Goal: Information Seeking & Learning: Check status

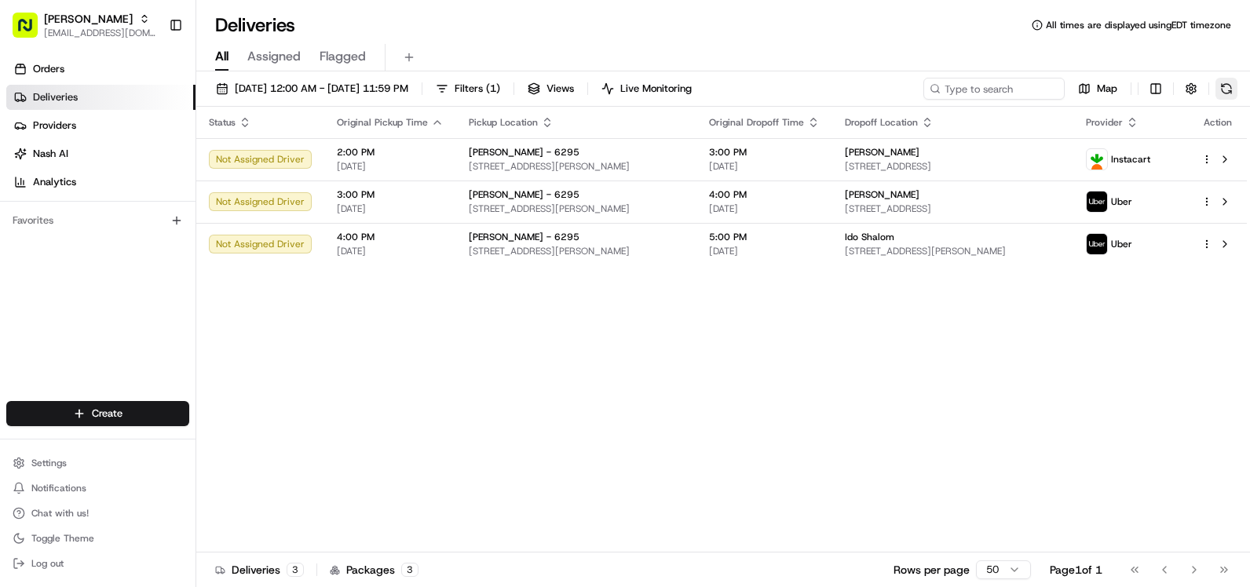
click at [1222, 84] on button at bounding box center [1227, 89] width 22 height 22
click at [1220, 91] on button at bounding box center [1227, 89] width 22 height 22
click at [1231, 86] on button at bounding box center [1227, 89] width 22 height 22
click at [1236, 93] on button at bounding box center [1227, 89] width 22 height 22
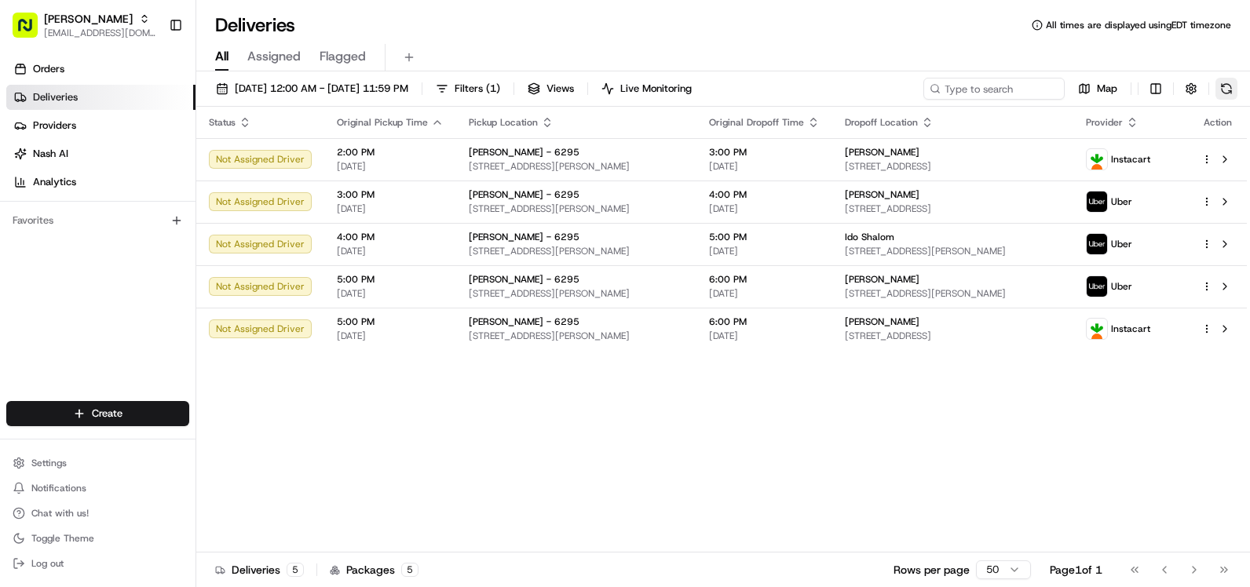
click at [1233, 89] on button at bounding box center [1227, 89] width 22 height 22
click at [1220, 86] on button at bounding box center [1227, 89] width 22 height 22
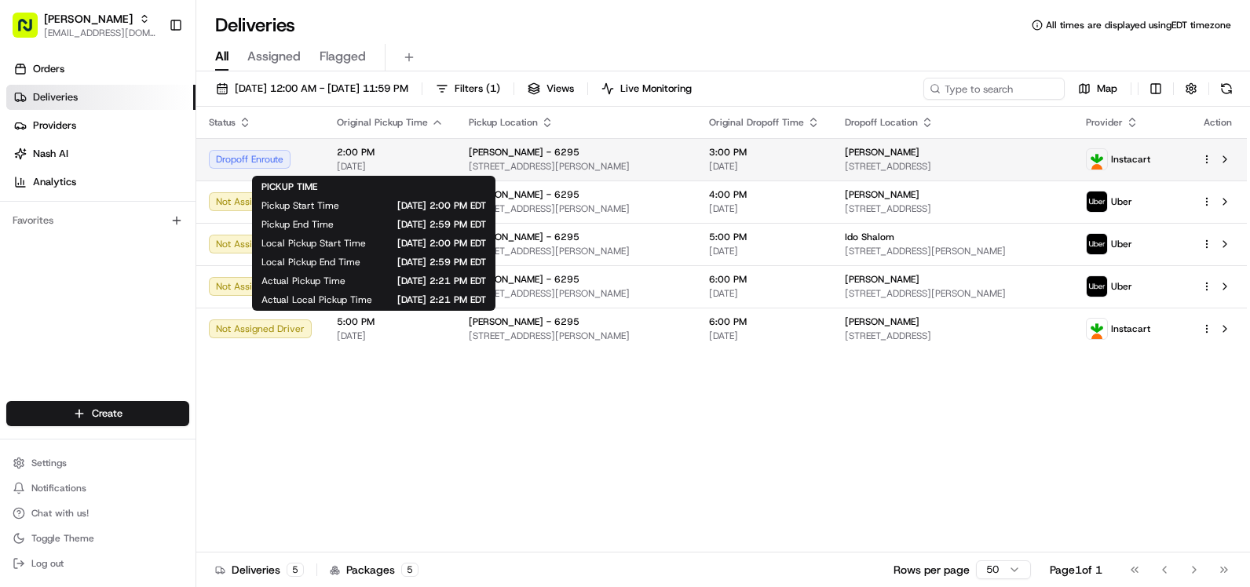
click at [406, 155] on span "2:00 PM" at bounding box center [390, 152] width 107 height 13
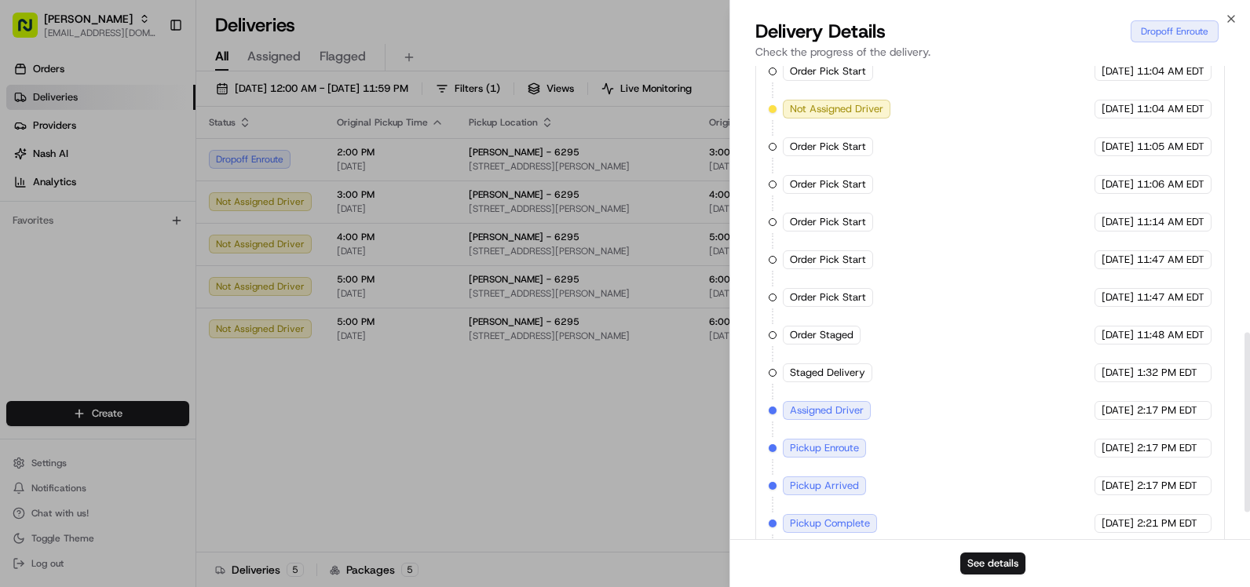
scroll to position [695, 0]
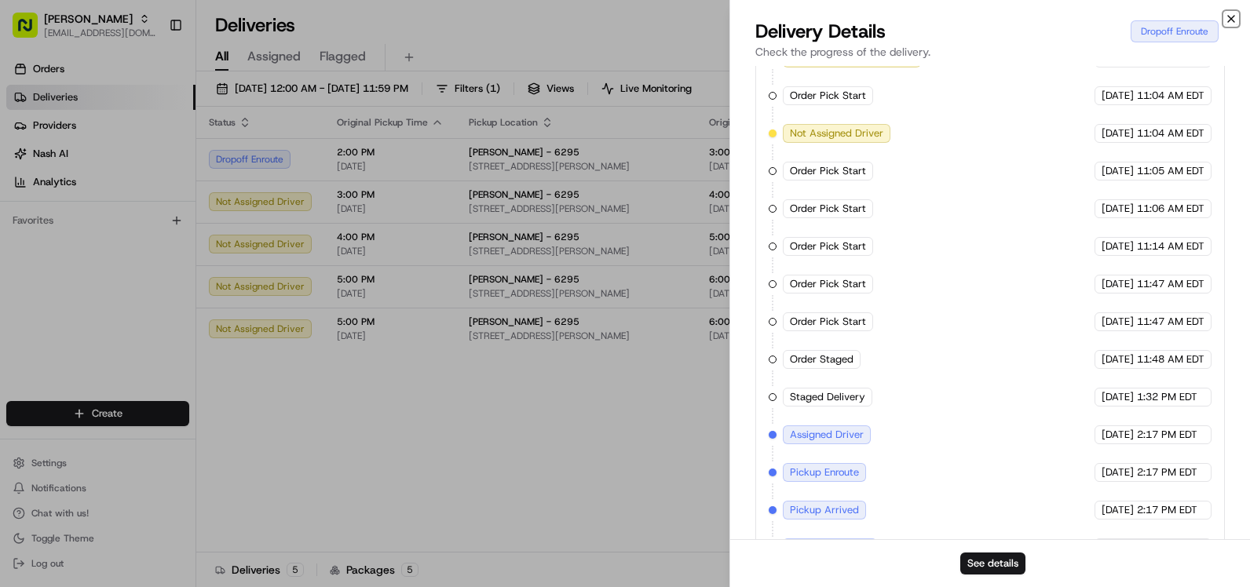
click at [1232, 17] on icon "button" at bounding box center [1231, 19] width 13 height 13
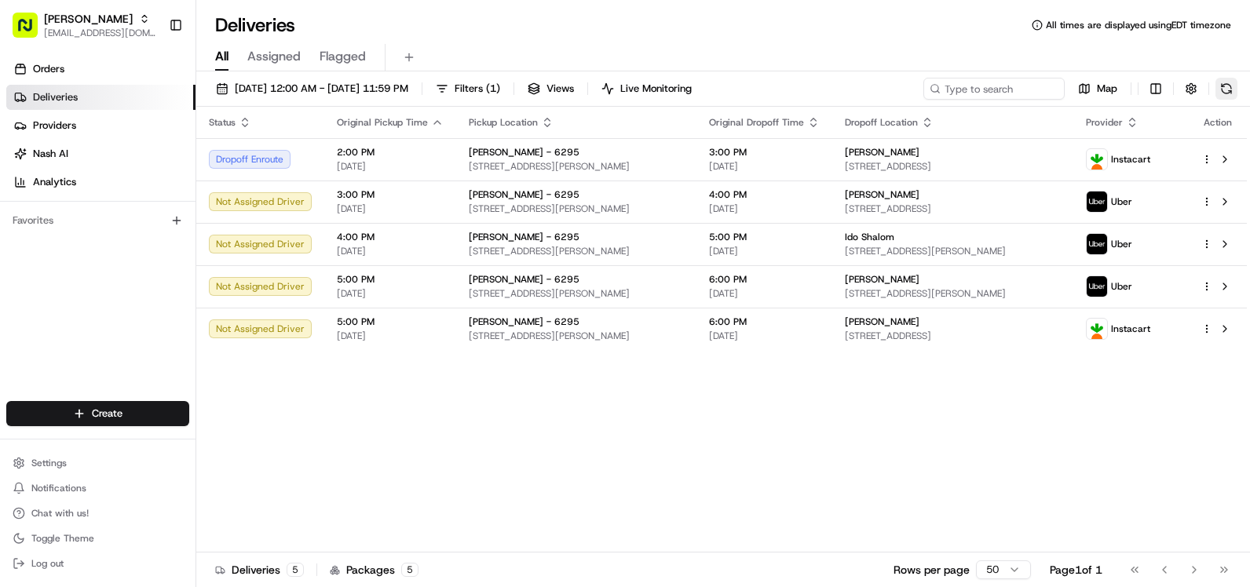
click at [1228, 90] on button at bounding box center [1227, 89] width 22 height 22
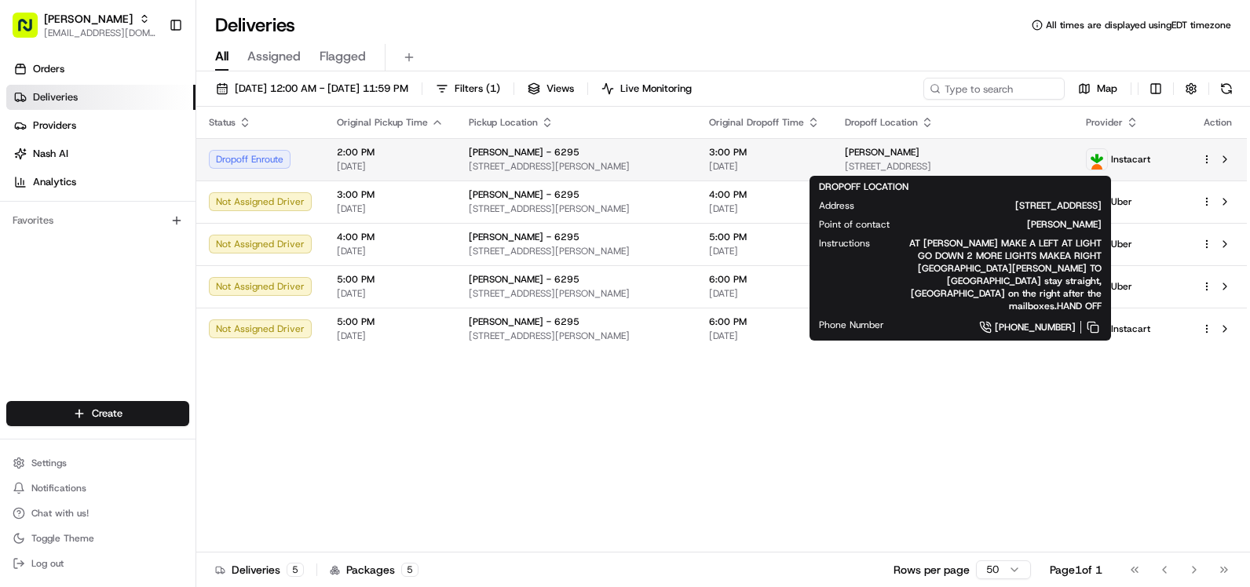
click at [887, 148] on span "[PERSON_NAME]" at bounding box center [882, 152] width 75 height 13
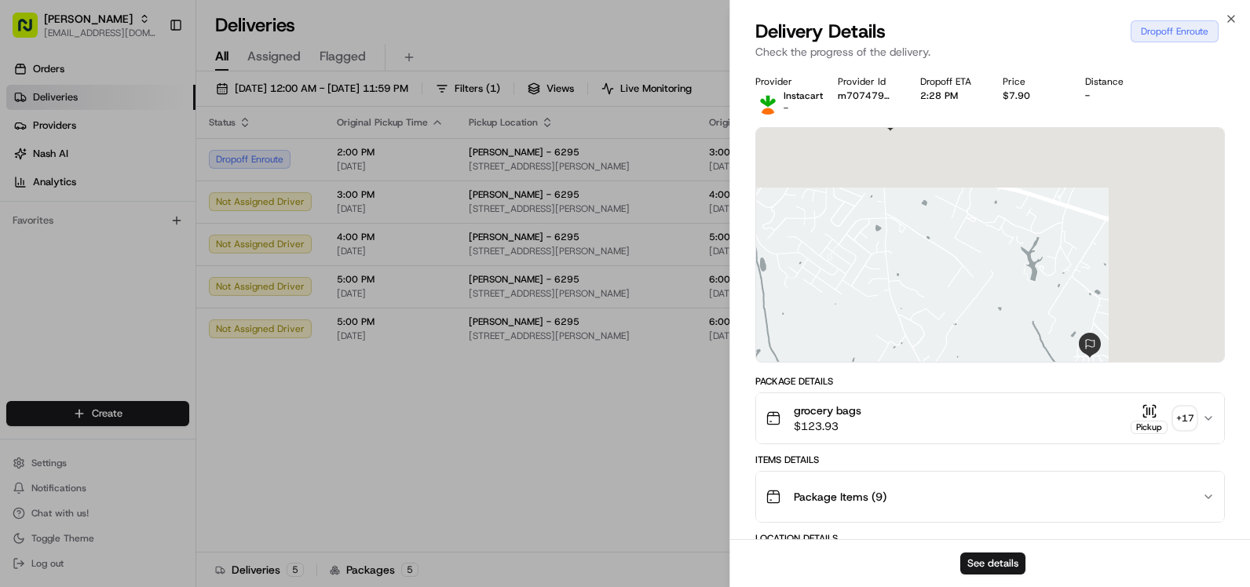
scroll to position [314, 0]
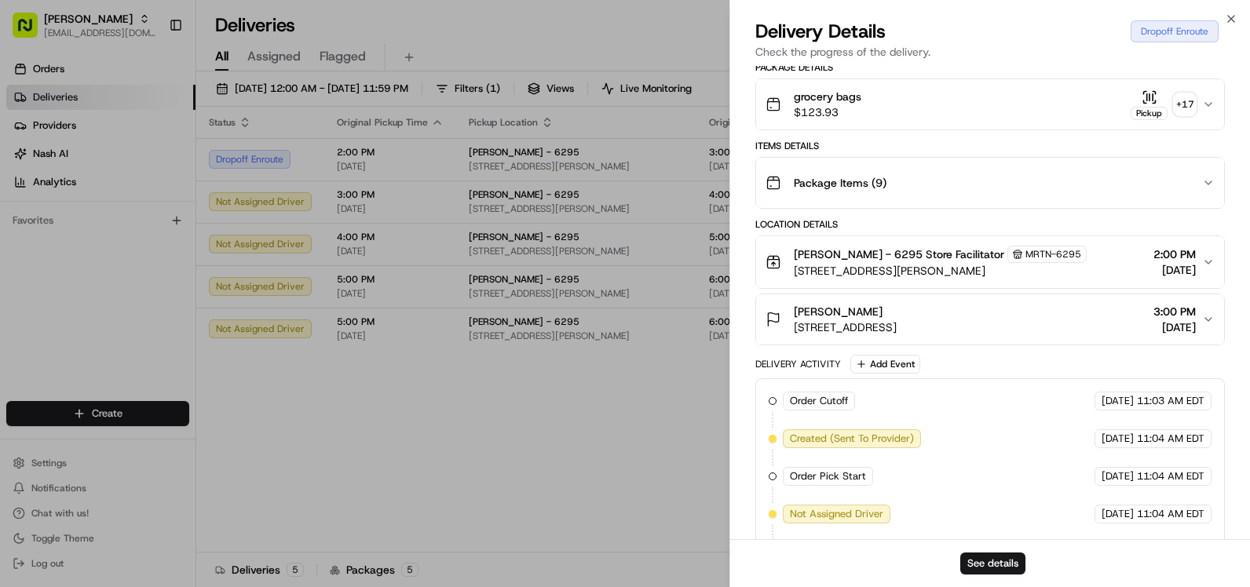
click at [897, 334] on span "[STREET_ADDRESS]" at bounding box center [845, 328] width 103 height 16
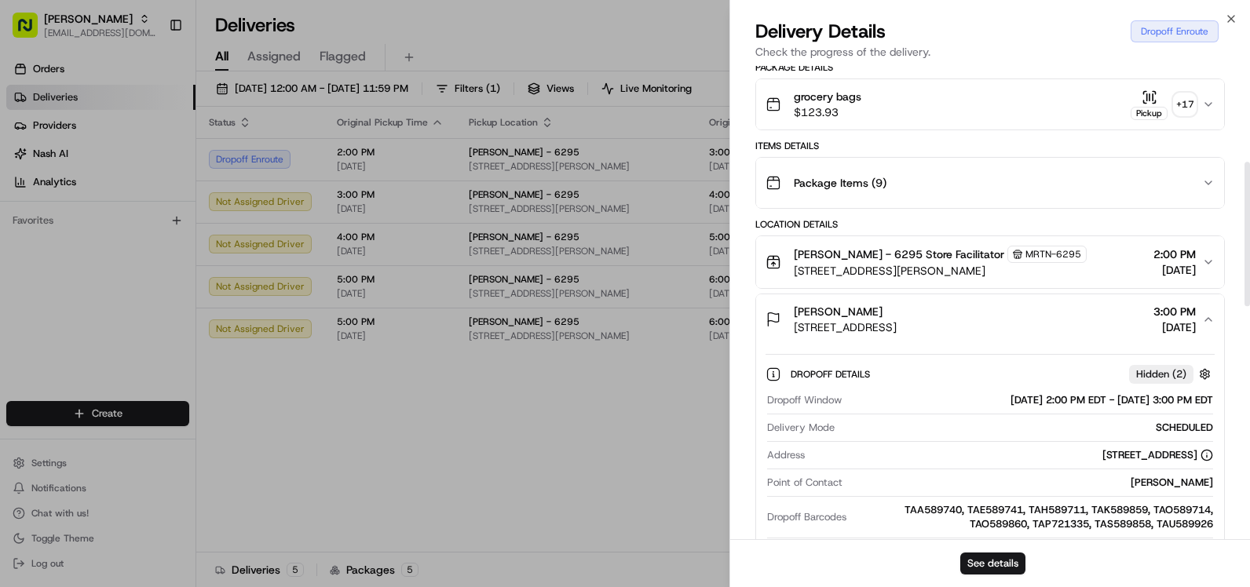
click at [897, 319] on div "[PERSON_NAME]" at bounding box center [845, 312] width 103 height 16
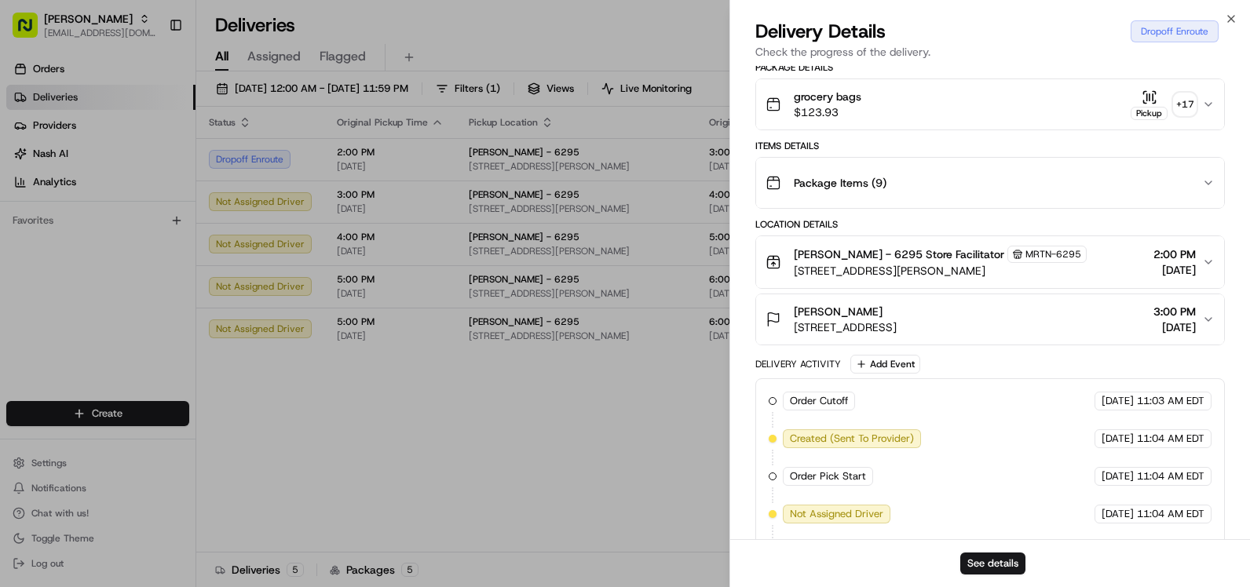
click at [968, 117] on div "grocery bags $123.93 Pickup + 17" at bounding box center [984, 104] width 437 height 31
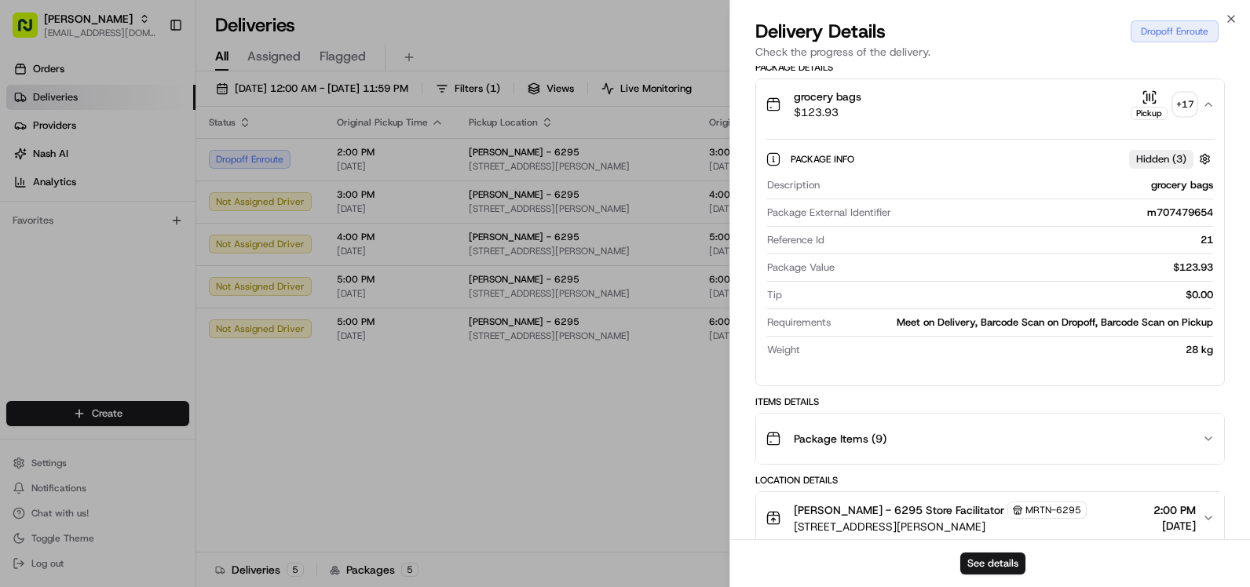
click at [968, 117] on div "grocery bags $123.93 Pickup + 17" at bounding box center [984, 104] width 437 height 31
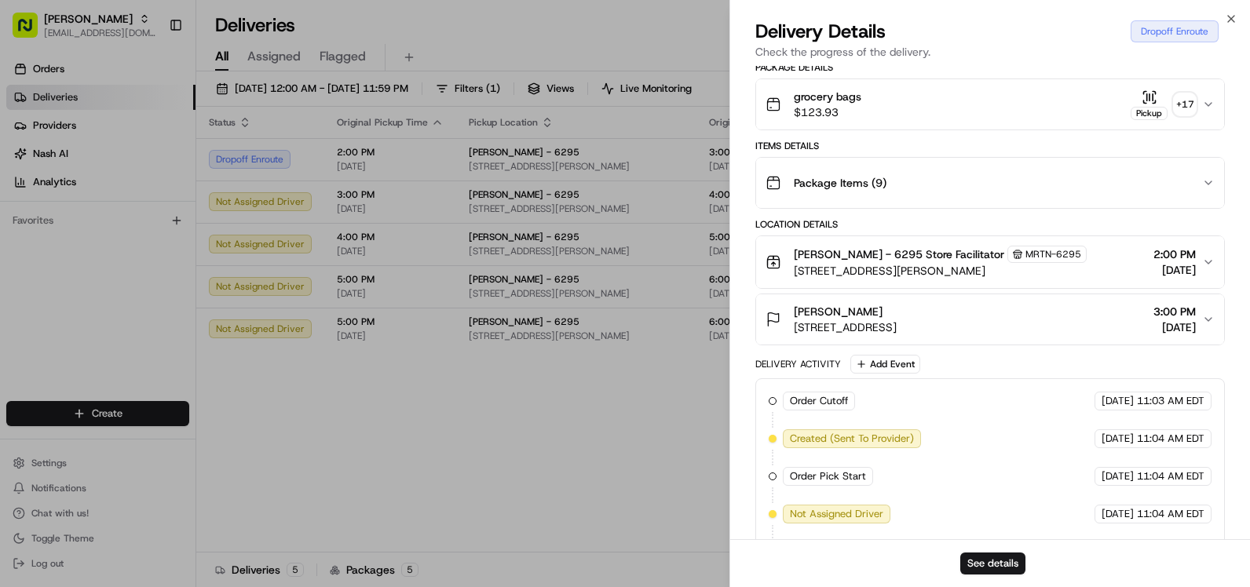
click at [962, 196] on div "Package Items ( 9 )" at bounding box center [984, 182] width 437 height 31
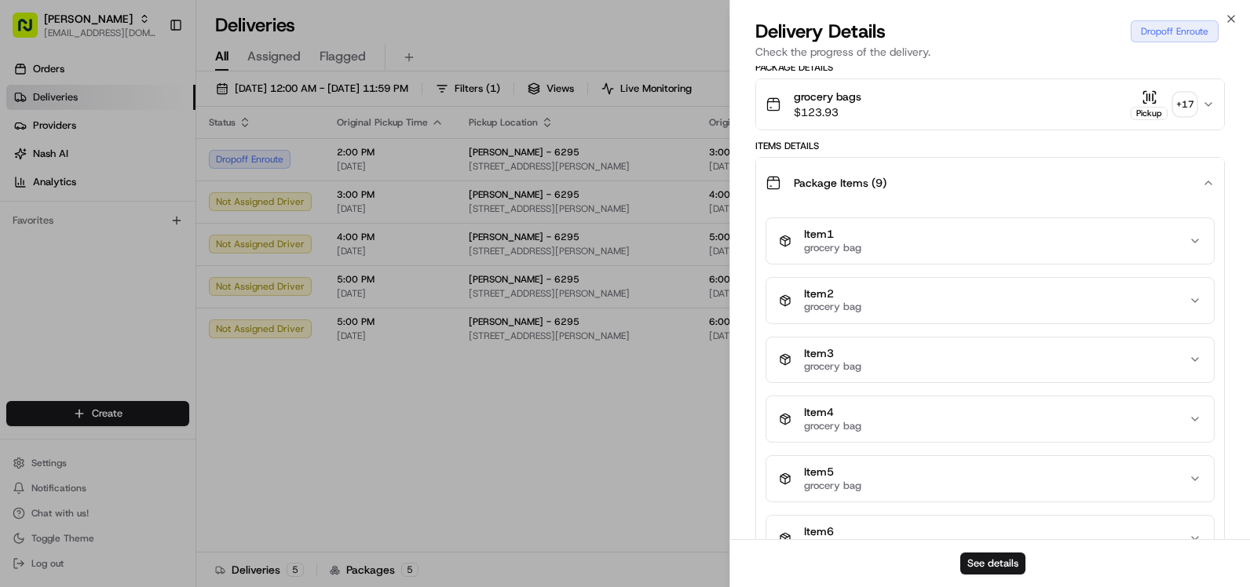
click at [962, 196] on div "Package Items ( 9 )" at bounding box center [984, 182] width 437 height 31
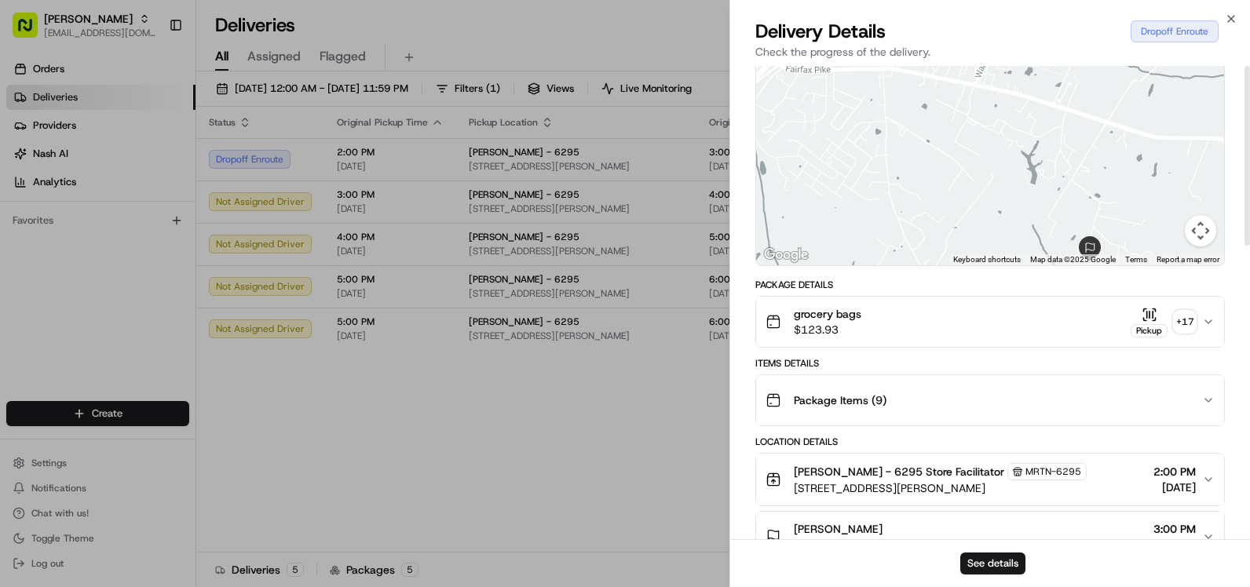
scroll to position [0, 0]
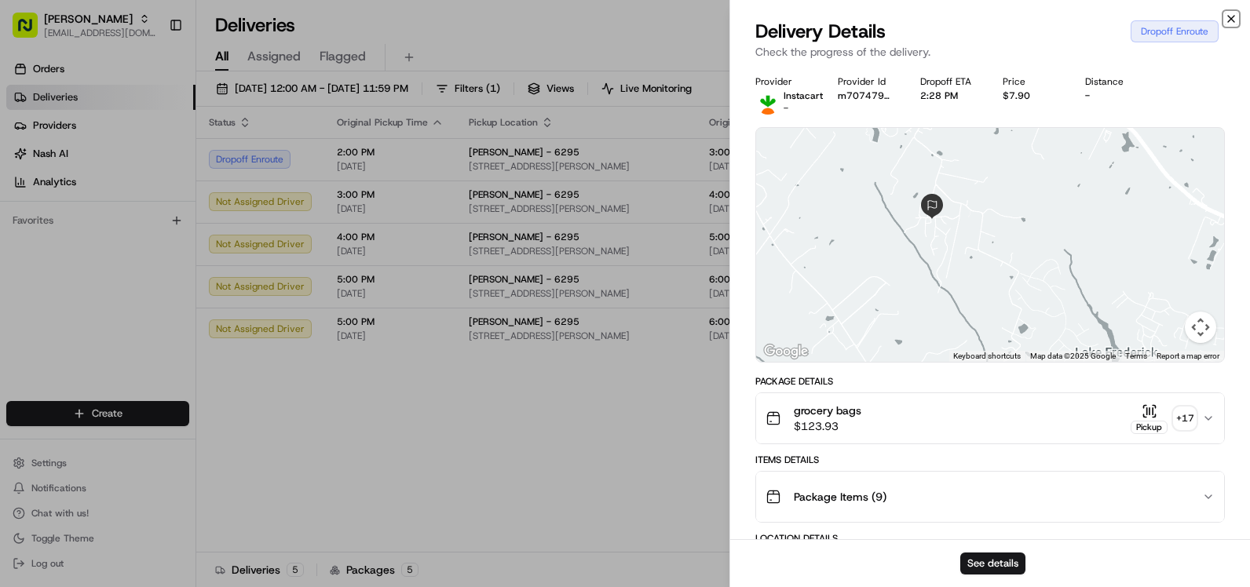
click at [1235, 13] on icon "button" at bounding box center [1231, 19] width 13 height 13
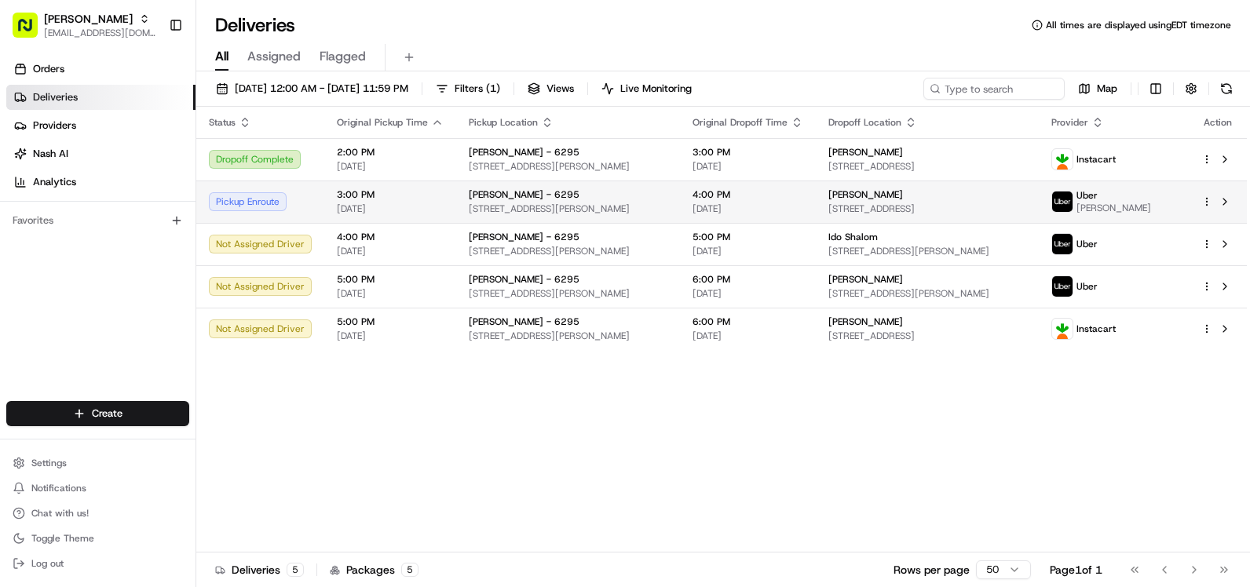
click at [586, 205] on span "[STREET_ADDRESS][PERSON_NAME]" at bounding box center [568, 209] width 199 height 13
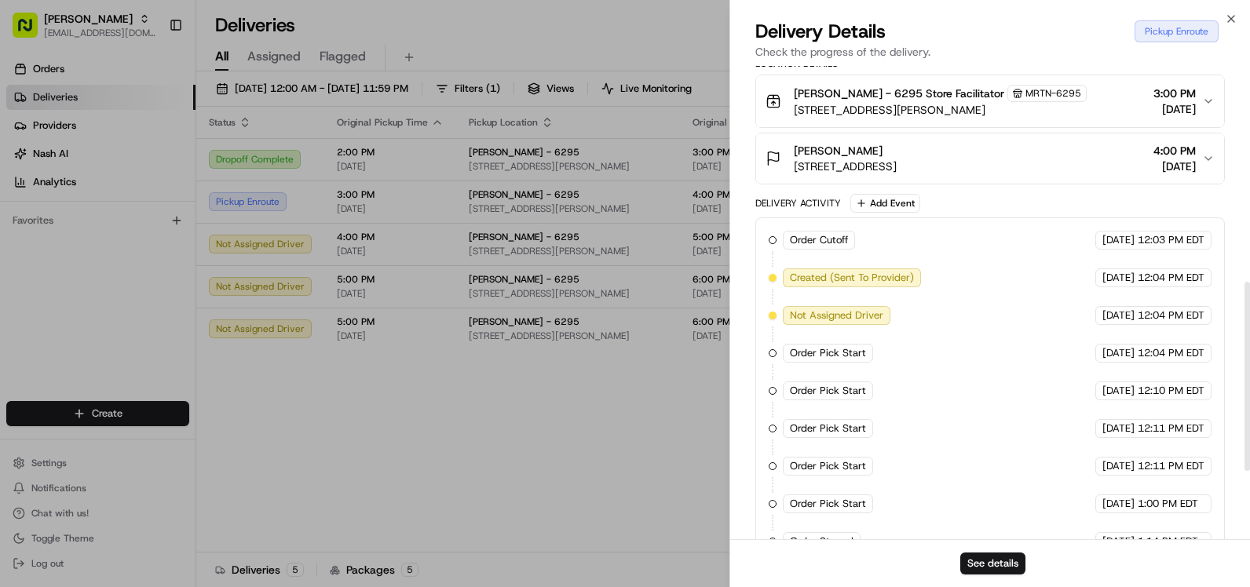
scroll to position [711, 0]
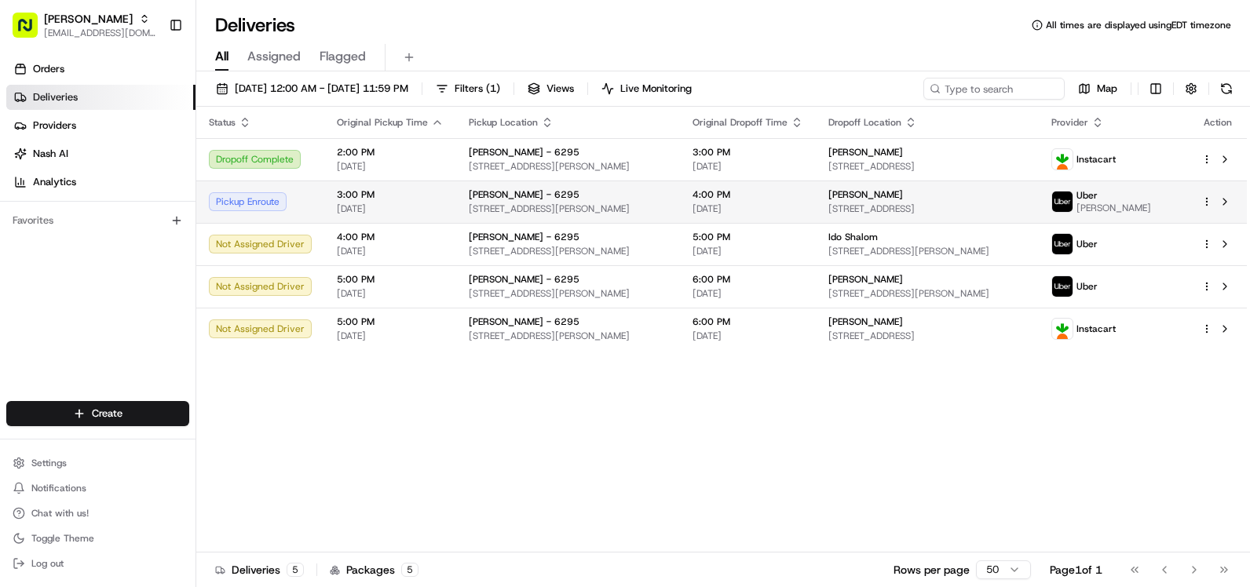
click at [803, 207] on span "[DATE]" at bounding box center [748, 209] width 111 height 13
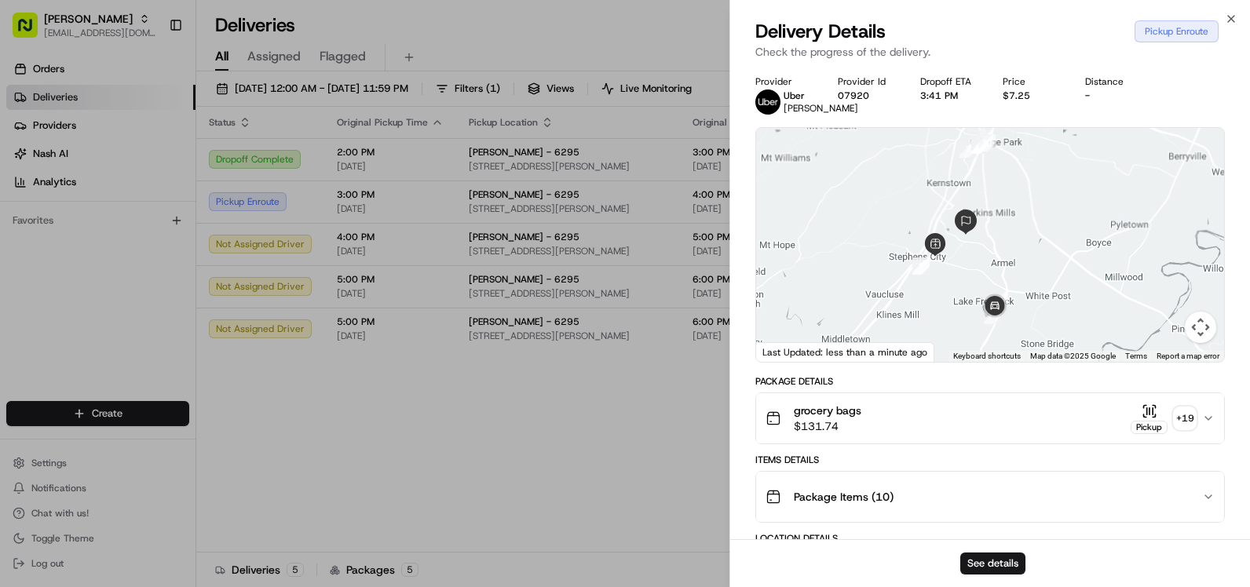
drag, startPoint x: 1102, startPoint y: 245, endPoint x: 1129, endPoint y: 133, distance: 114.7
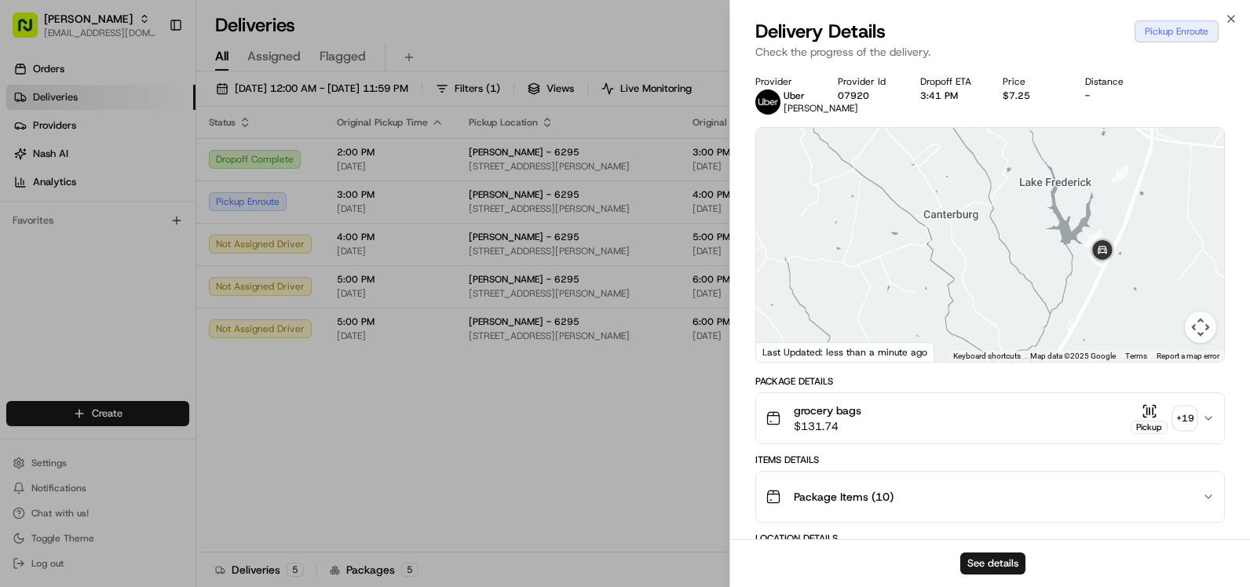
drag, startPoint x: 1068, startPoint y: 269, endPoint x: 1000, endPoint y: 318, distance: 83.9
click at [1000, 318] on div at bounding box center [990, 245] width 468 height 234
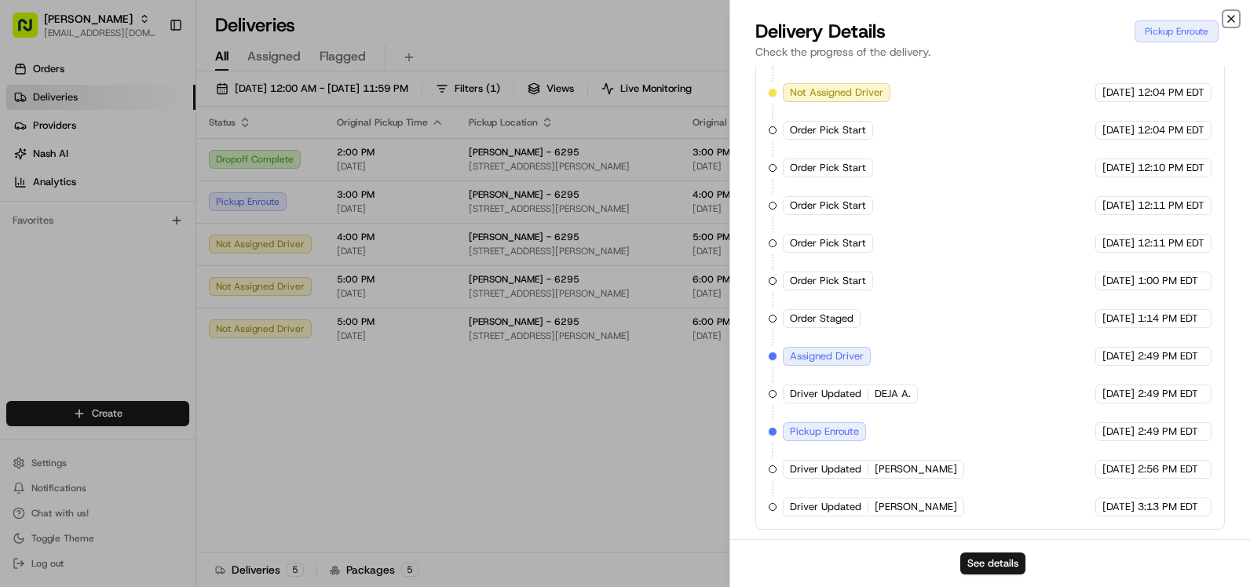
click at [1233, 18] on icon "button" at bounding box center [1231, 19] width 13 height 13
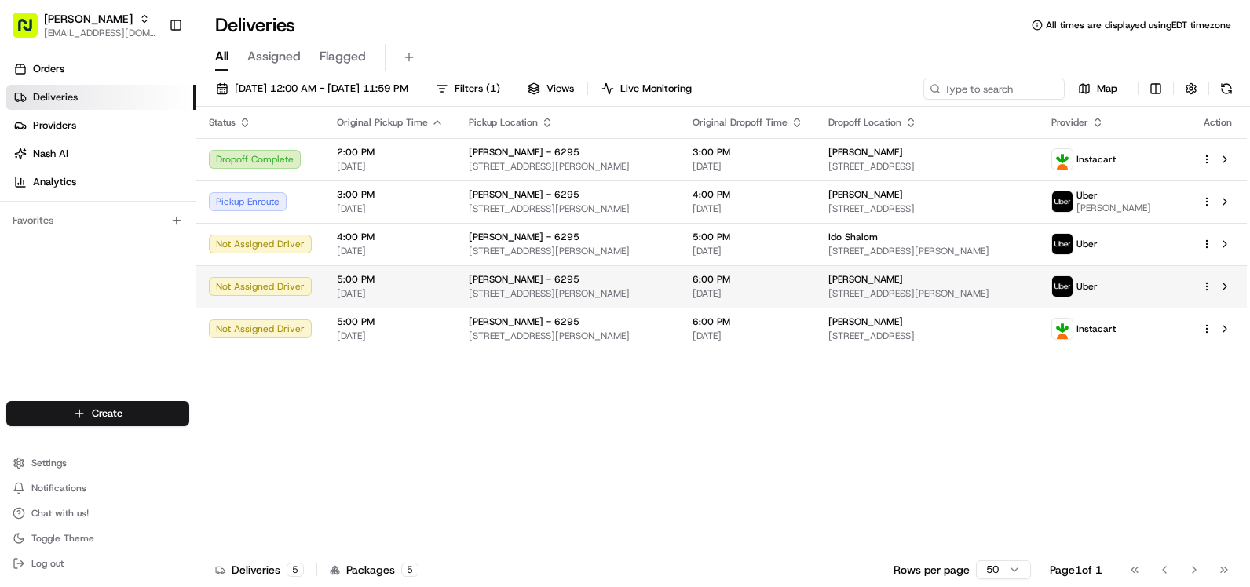
click at [421, 278] on span "5:00 PM" at bounding box center [390, 279] width 107 height 13
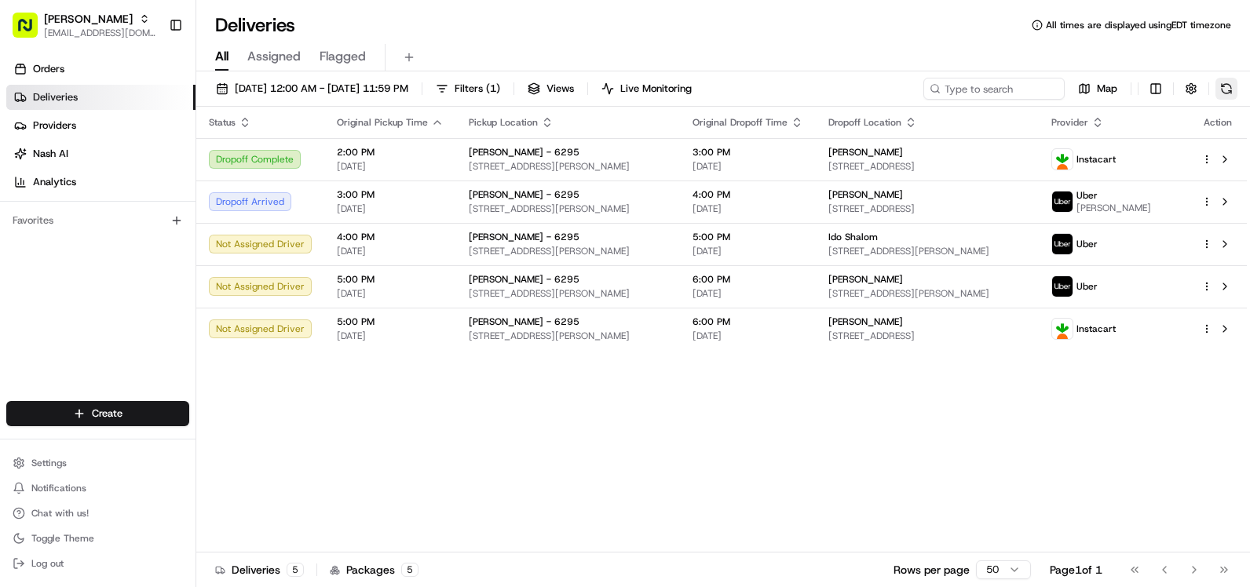
click at [1232, 95] on button at bounding box center [1227, 89] width 22 height 22
